Goal: Book appointment/travel/reservation

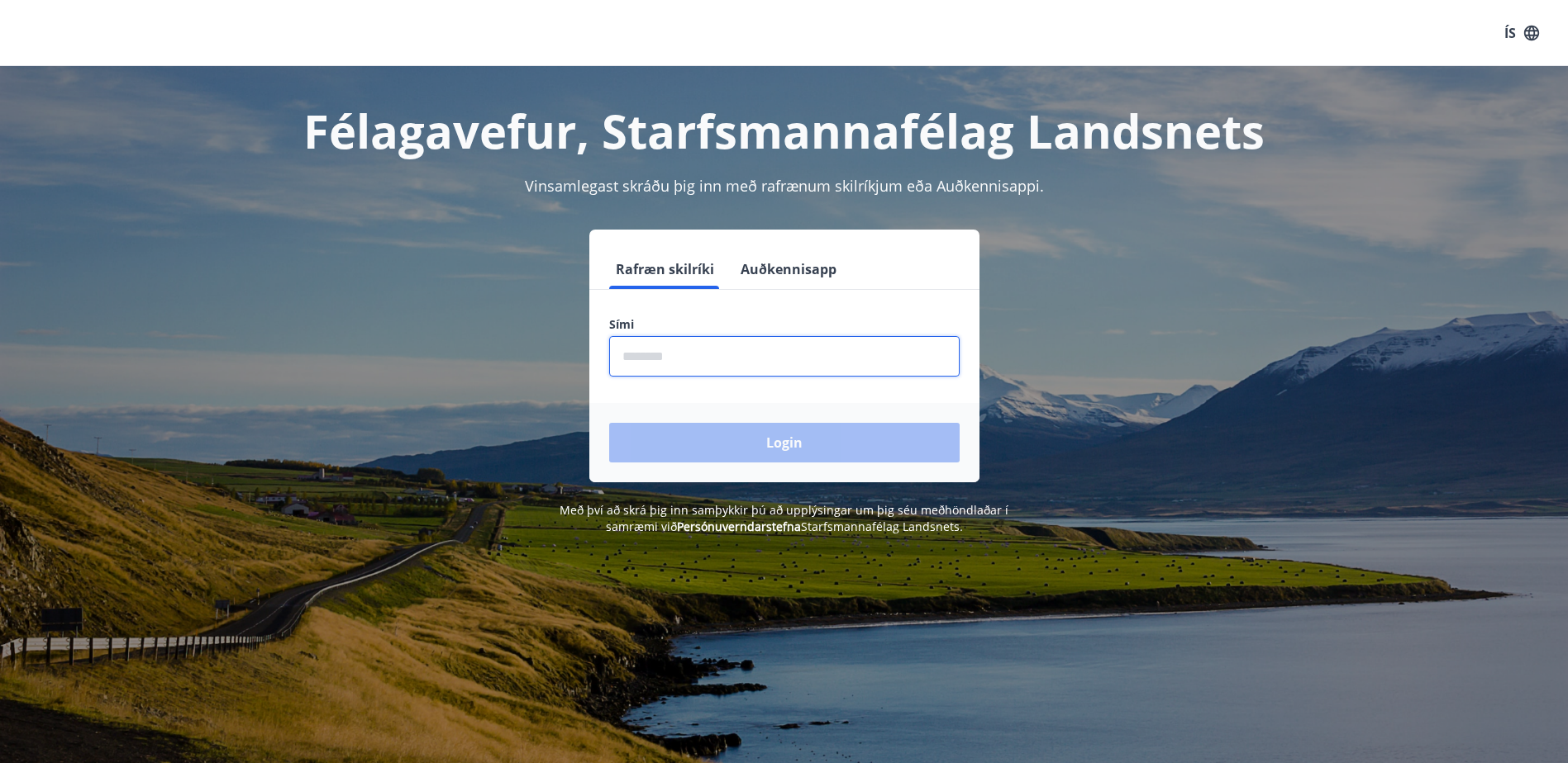
click at [727, 353] on input "phone" at bounding box center [784, 356] width 351 height 40
type input "********"
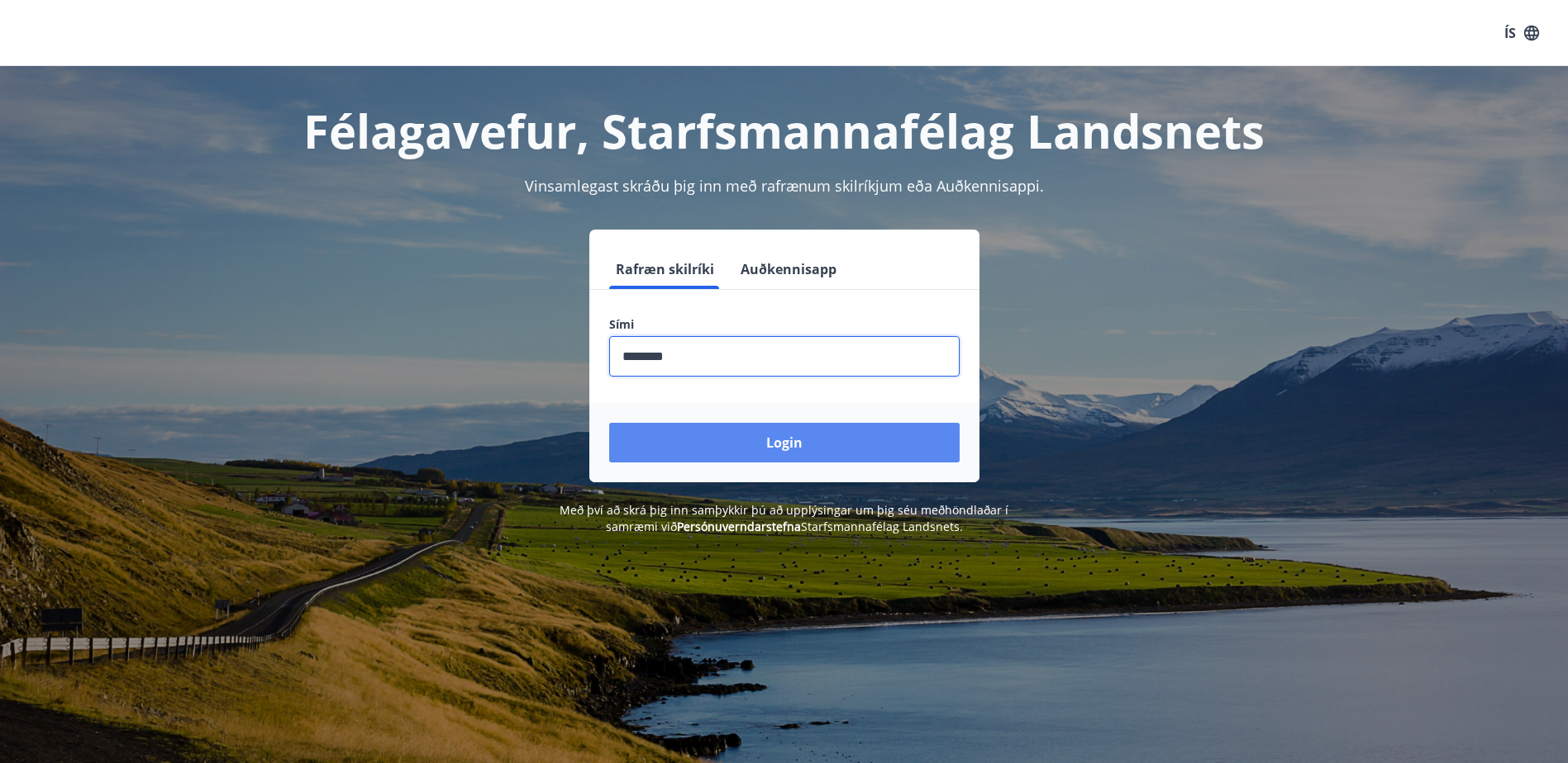
click at [738, 433] on button "Login" at bounding box center [784, 442] width 351 height 39
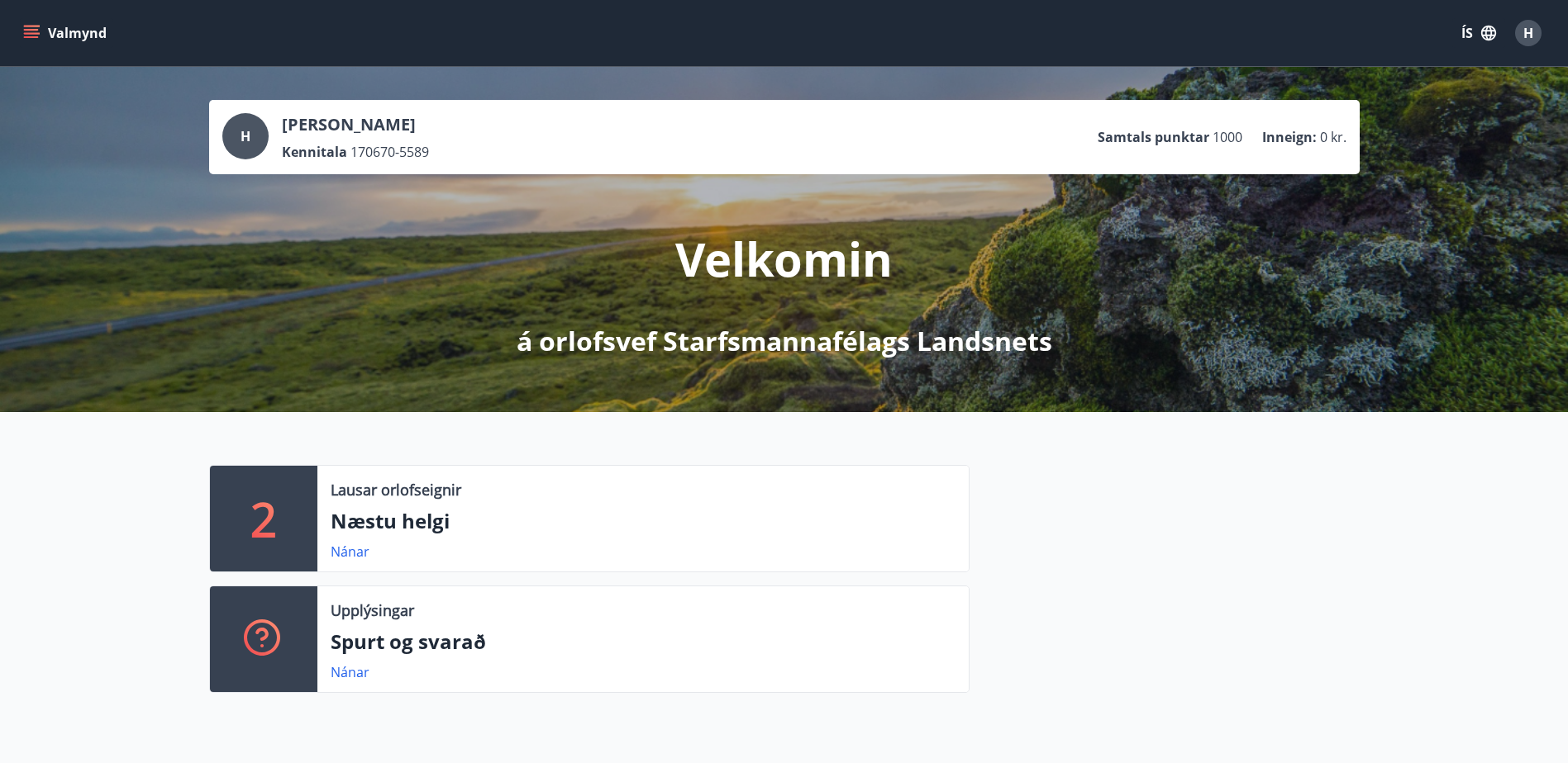
click at [34, 28] on icon "menu" at bounding box center [32, 34] width 17 height 17
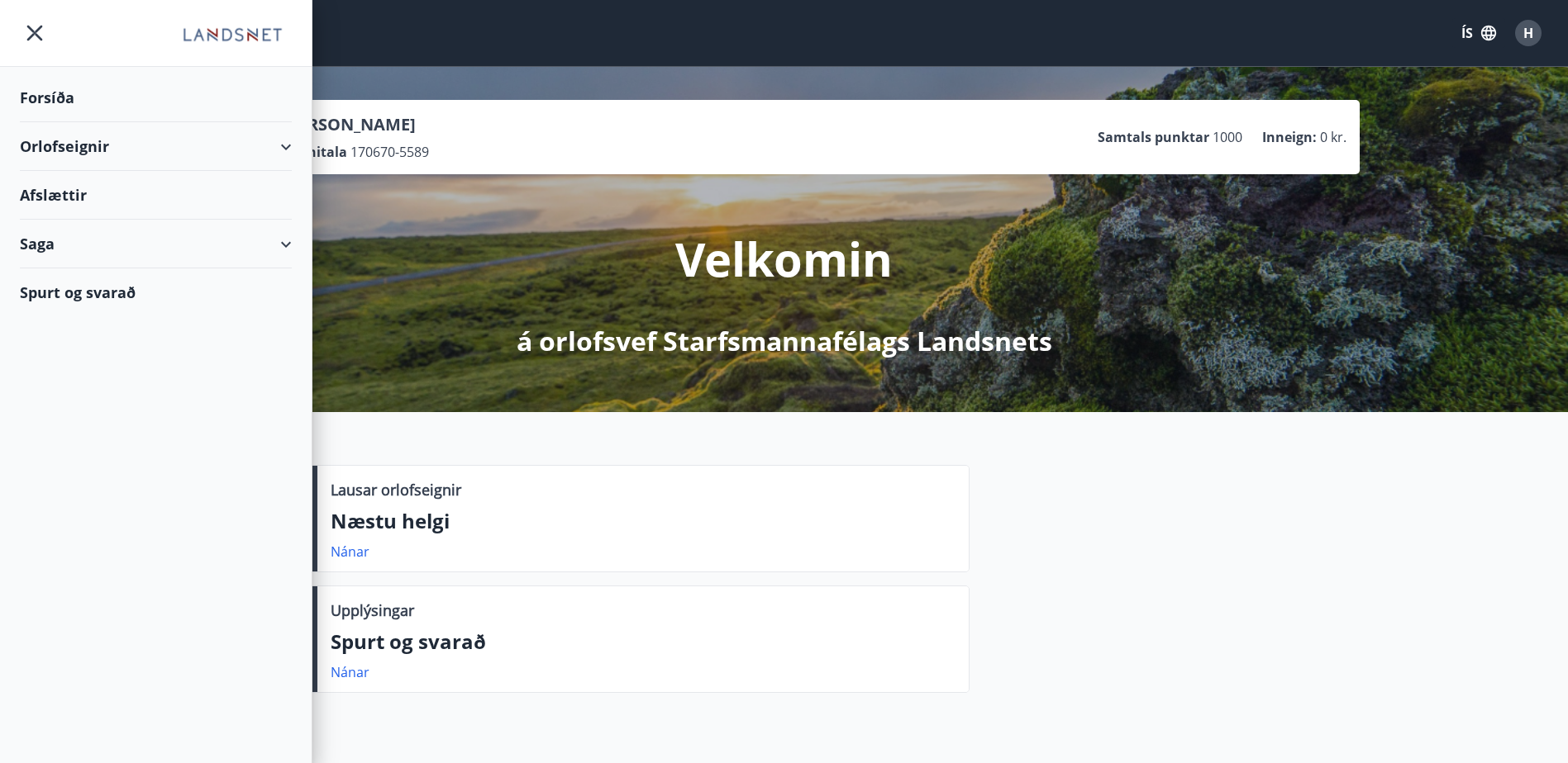
click at [130, 148] on div "Orlofseignir" at bounding box center [156, 147] width 272 height 49
click at [103, 220] on div "Bókunardagatal" at bounding box center [155, 222] width 246 height 34
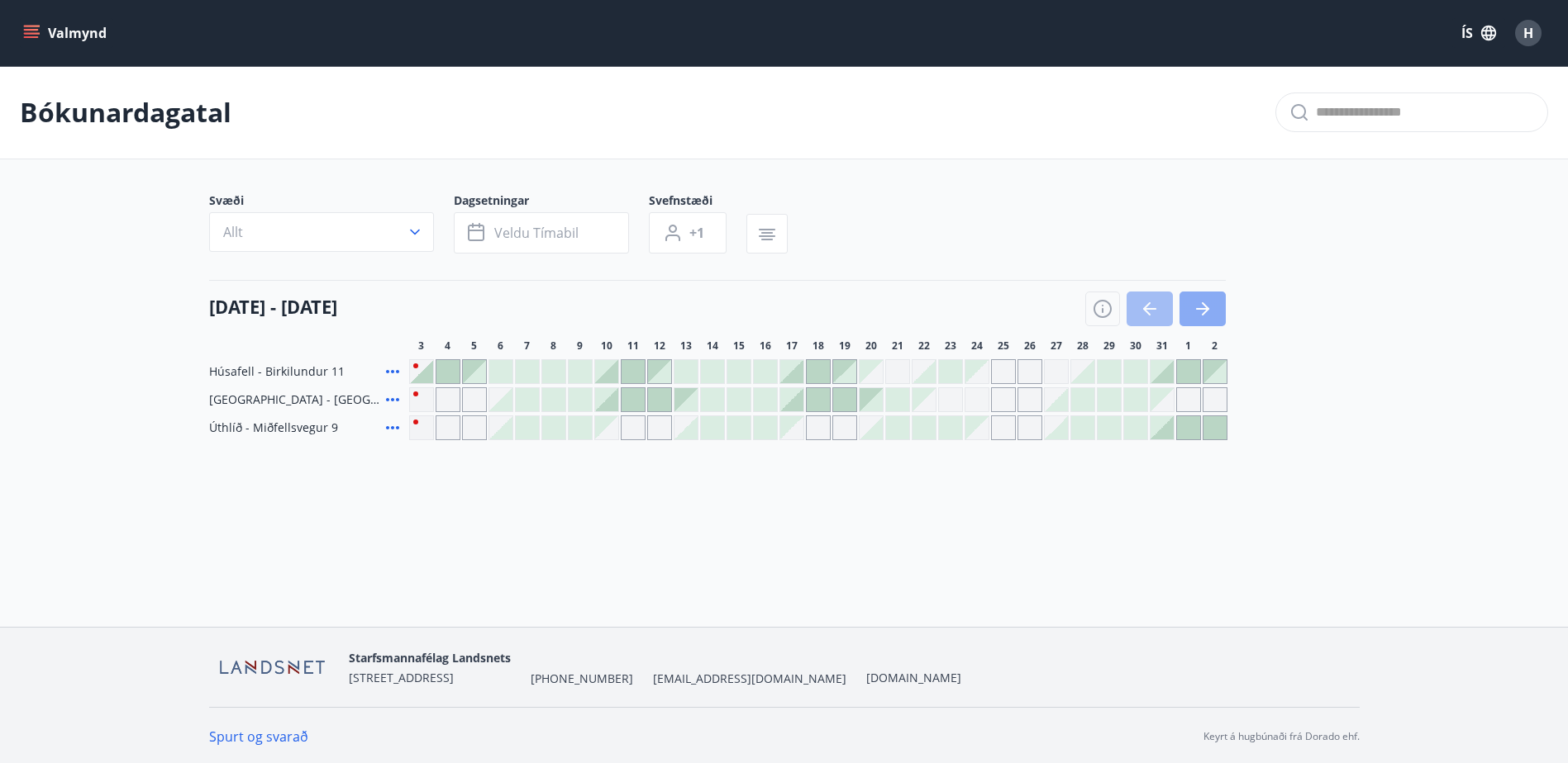
click at [1211, 308] on icon "button" at bounding box center [1203, 309] width 20 height 20
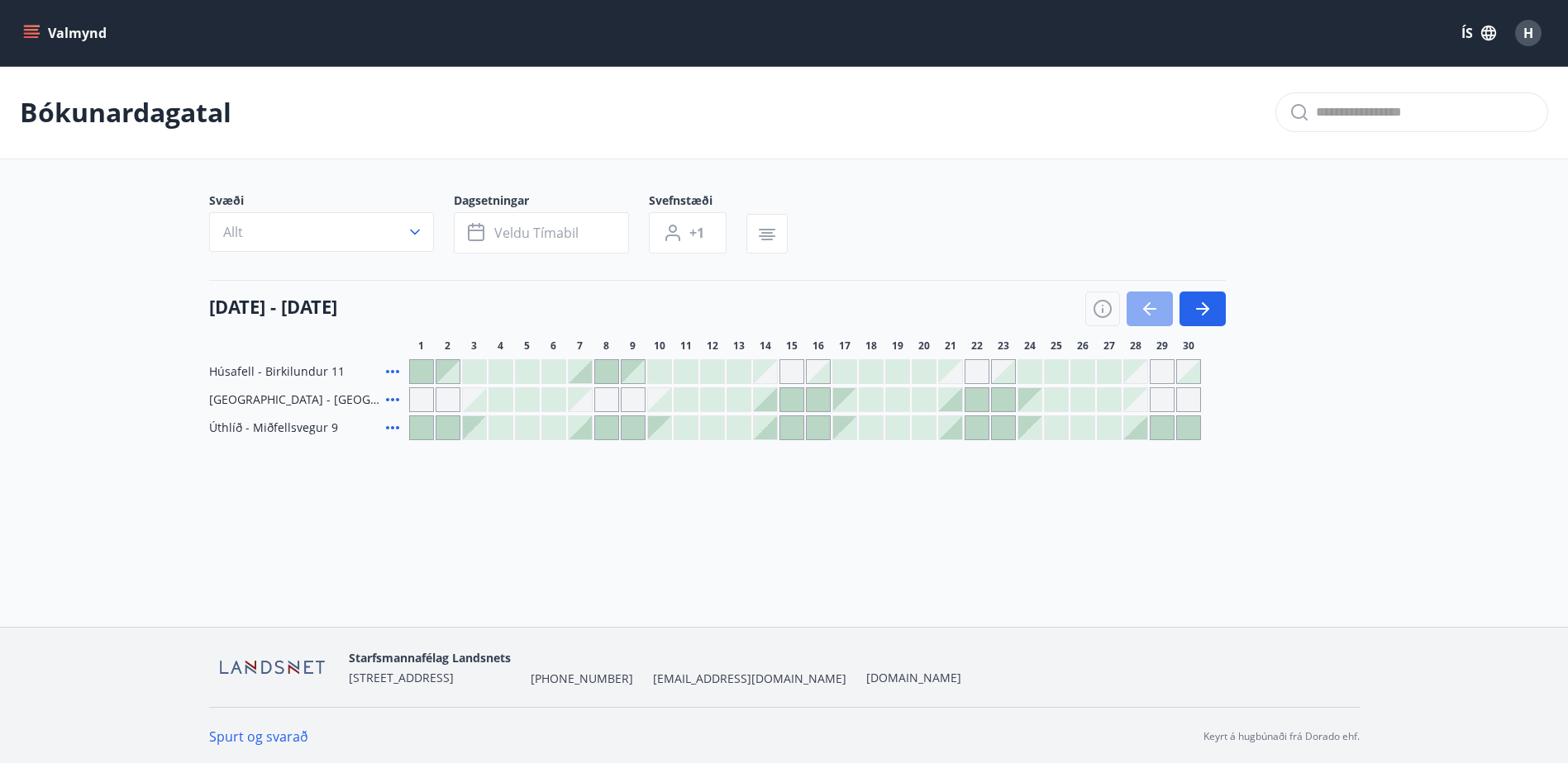
click at [1147, 302] on icon "button" at bounding box center [1150, 309] width 20 height 20
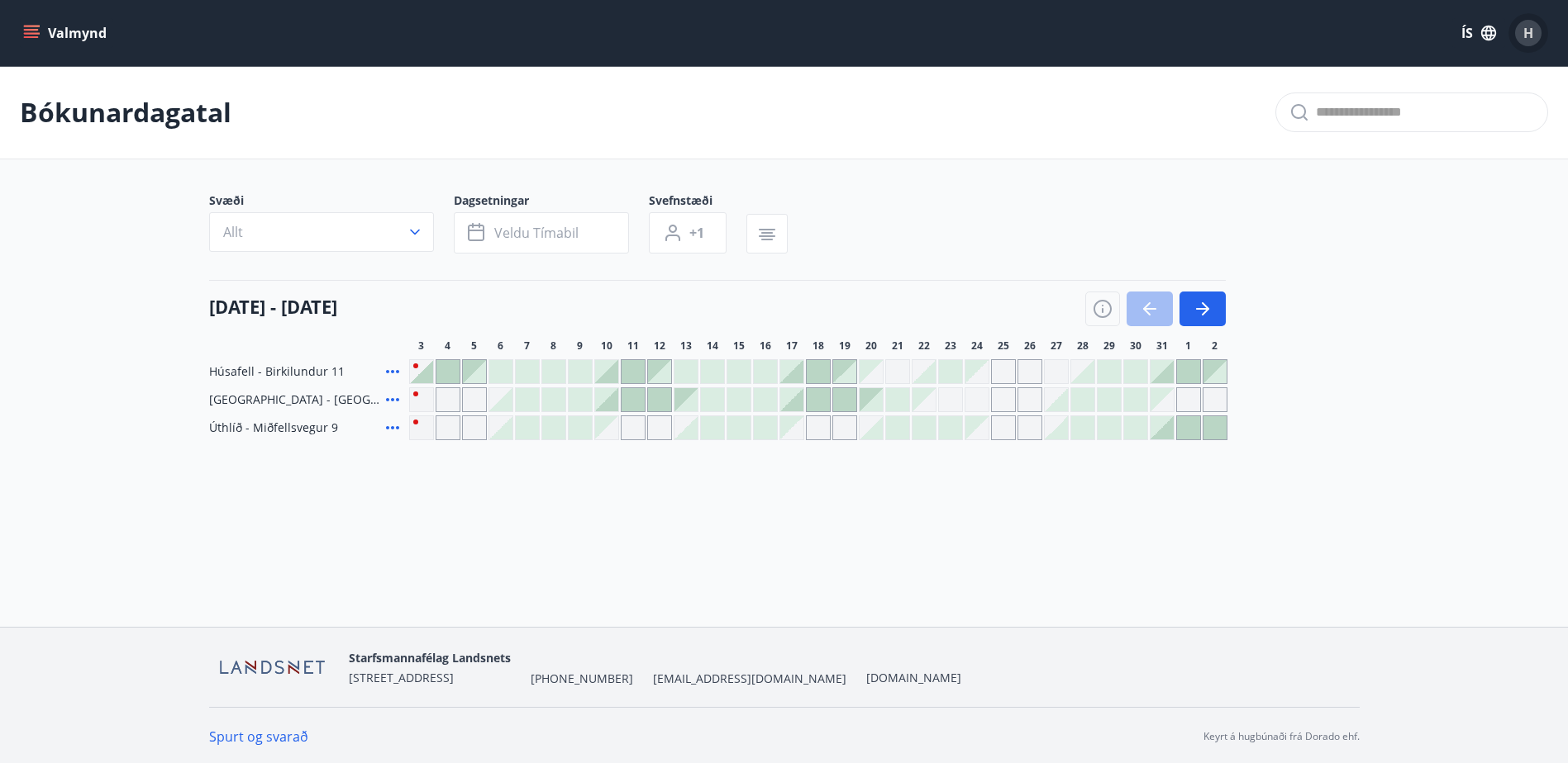
click at [1530, 40] on span "H" at bounding box center [1529, 34] width 10 height 18
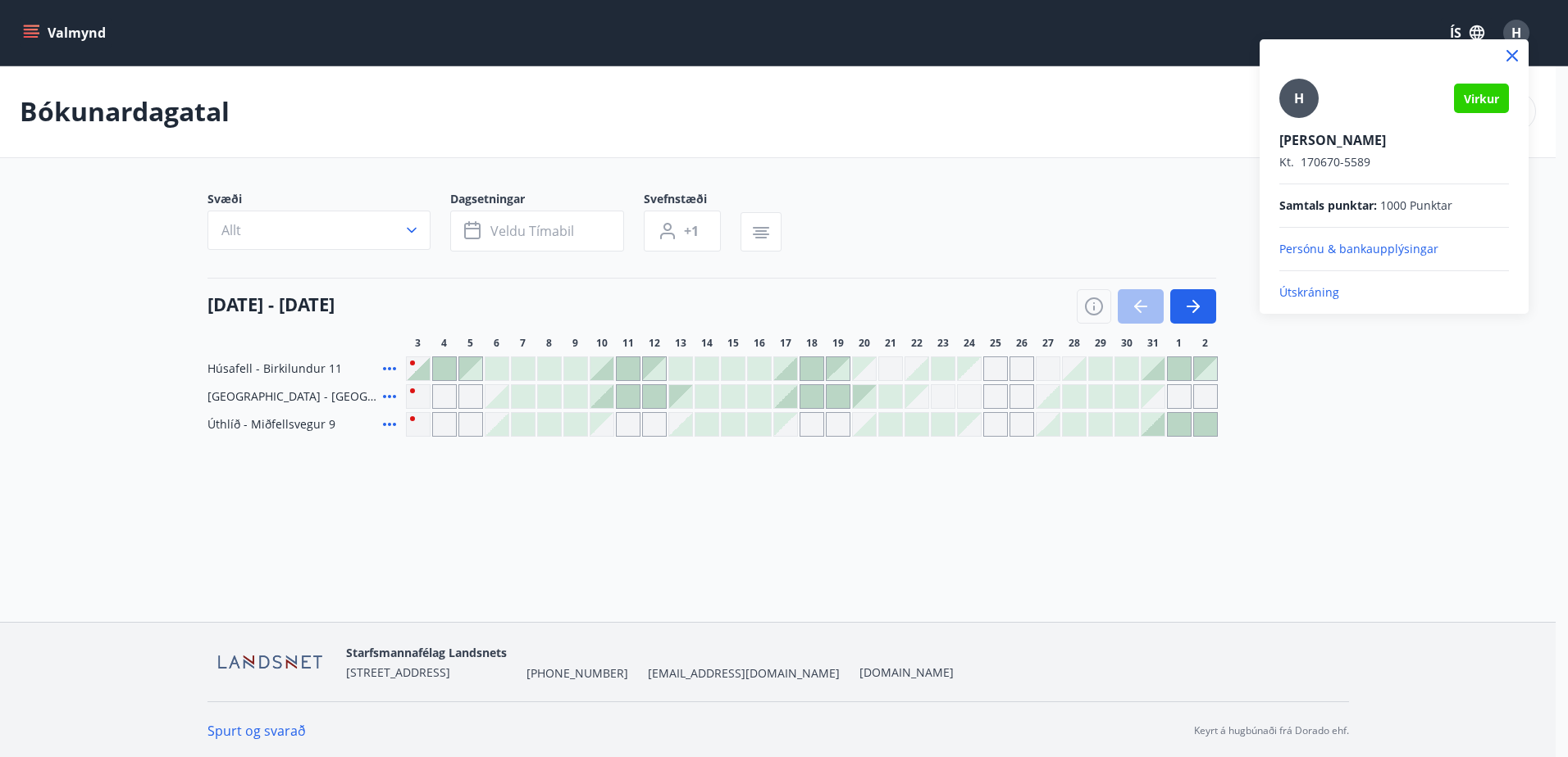
click at [1305, 296] on p "Útskráning" at bounding box center [1394, 293] width 230 height 17
